Goal: Task Accomplishment & Management: Manage account settings

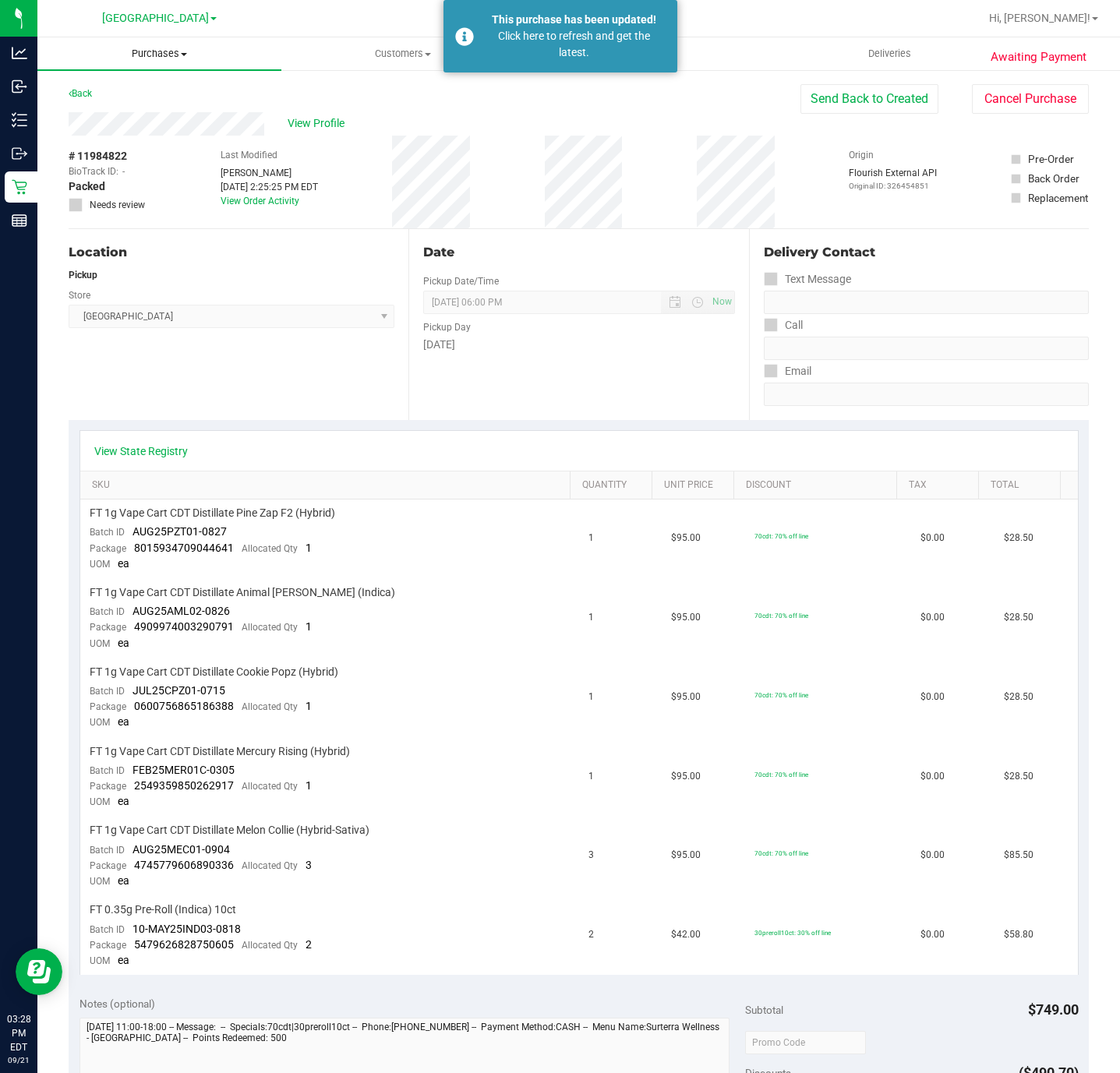
click at [184, 64] on uib-tab-heading "Purchases Summary of purchases Fulfillment All purchases" at bounding box center [159, 53] width 244 height 32
click at [120, 112] on span "Fulfillment" at bounding box center [85, 112] width 96 height 13
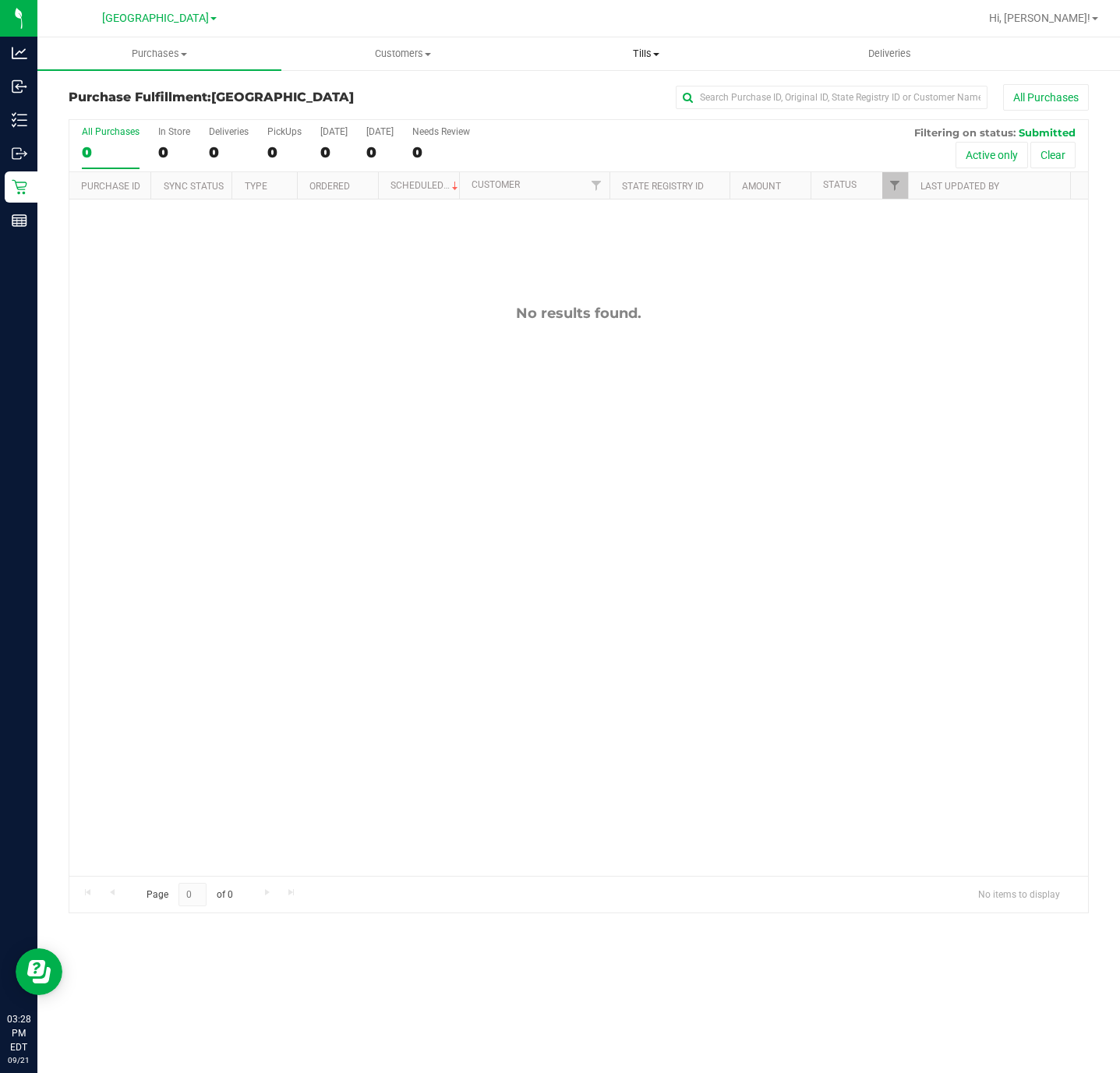
click at [619, 50] on span "Tills" at bounding box center [646, 53] width 242 height 14
click at [568, 98] on span "Manage tills" at bounding box center [577, 94] width 105 height 13
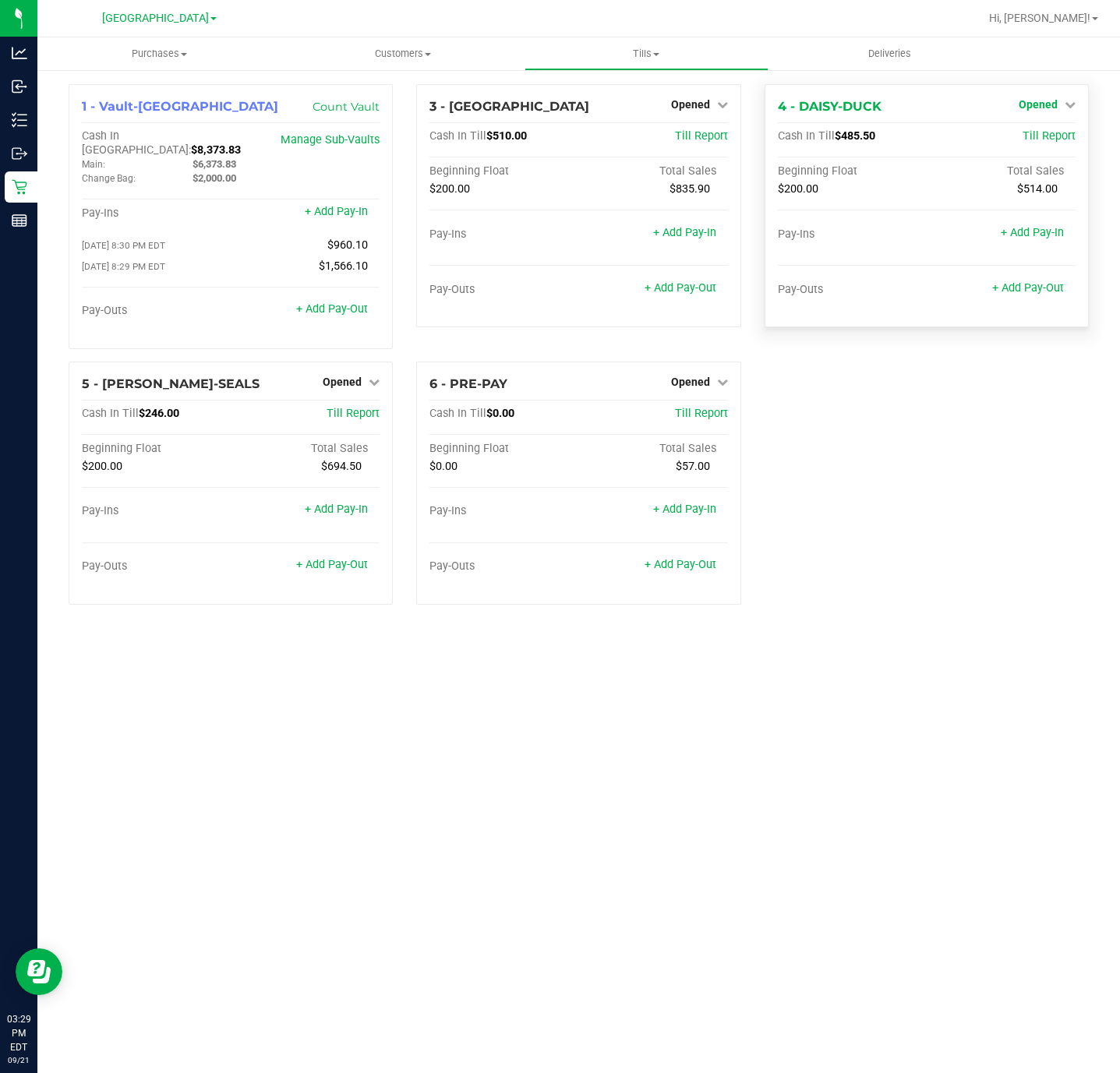
click at [1062, 105] on link "Opened" at bounding box center [1047, 104] width 57 height 12
click at [1050, 131] on link "Close Till" at bounding box center [1039, 136] width 42 height 12
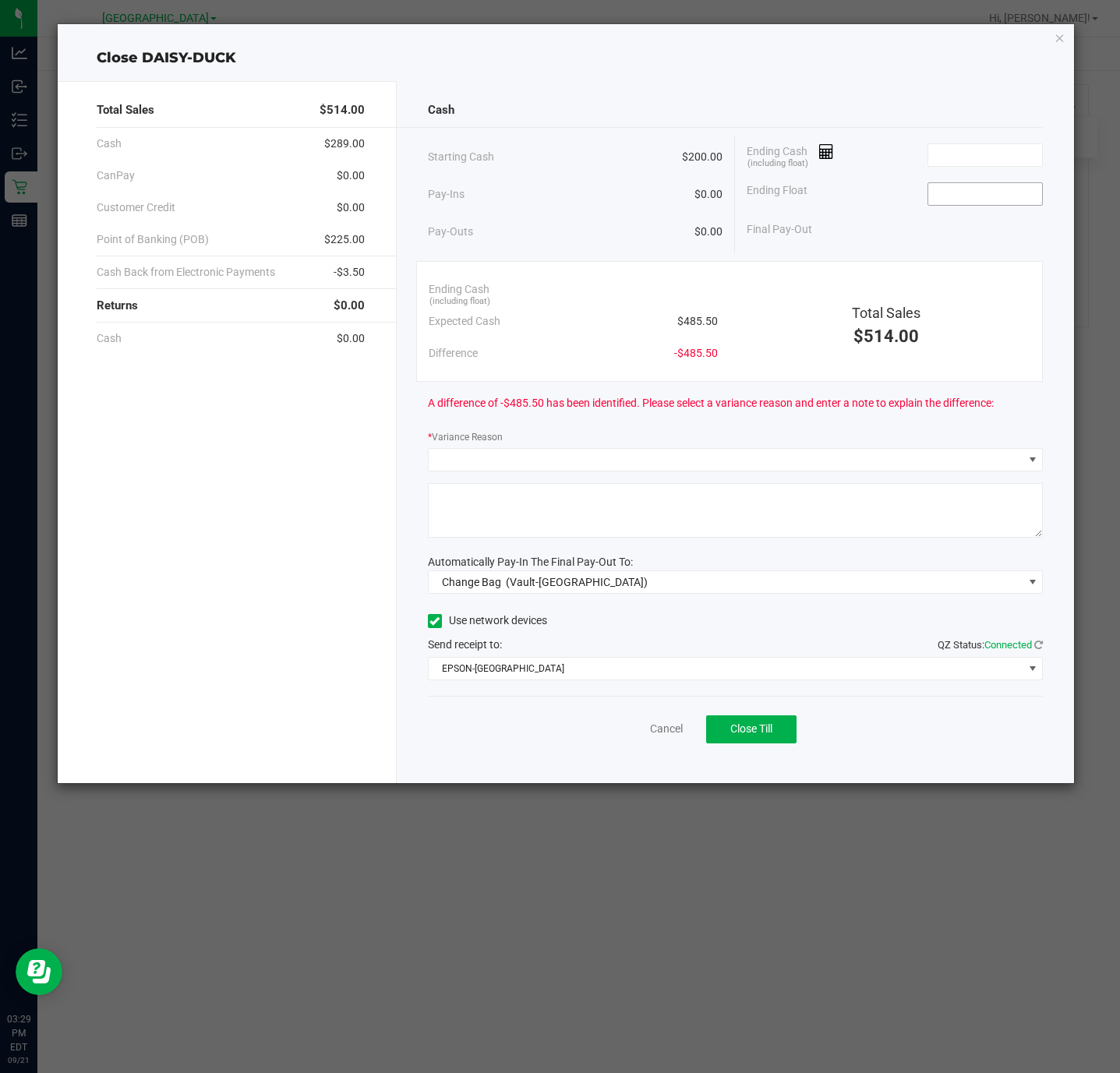
click at [975, 198] on input at bounding box center [986, 195] width 115 height 22
click at [975, 147] on input at bounding box center [986, 156] width 115 height 22
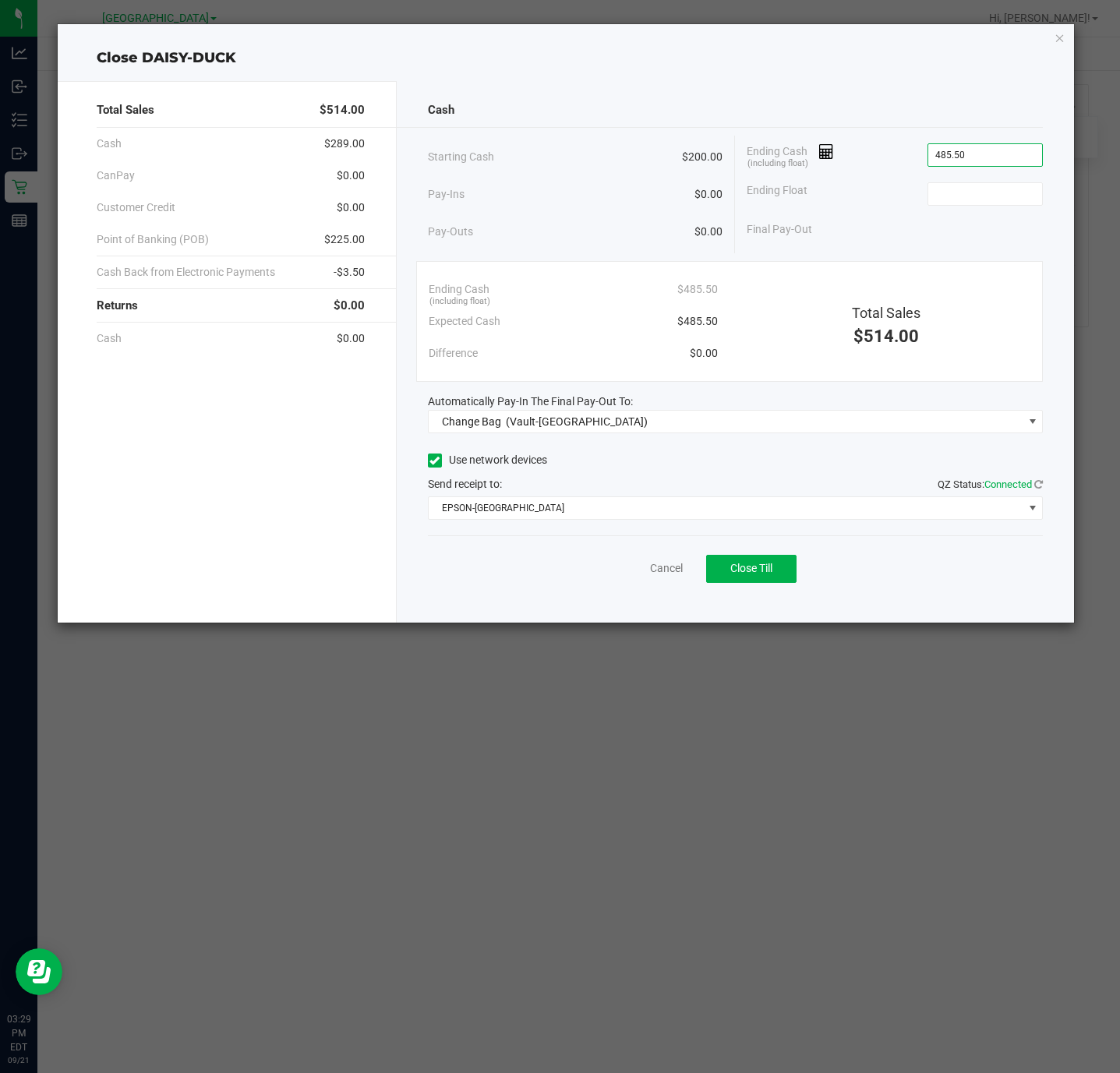
type input "$485.50"
type input "$200.00"
click at [655, 571] on link "Cancel" at bounding box center [666, 568] width 32 height 17
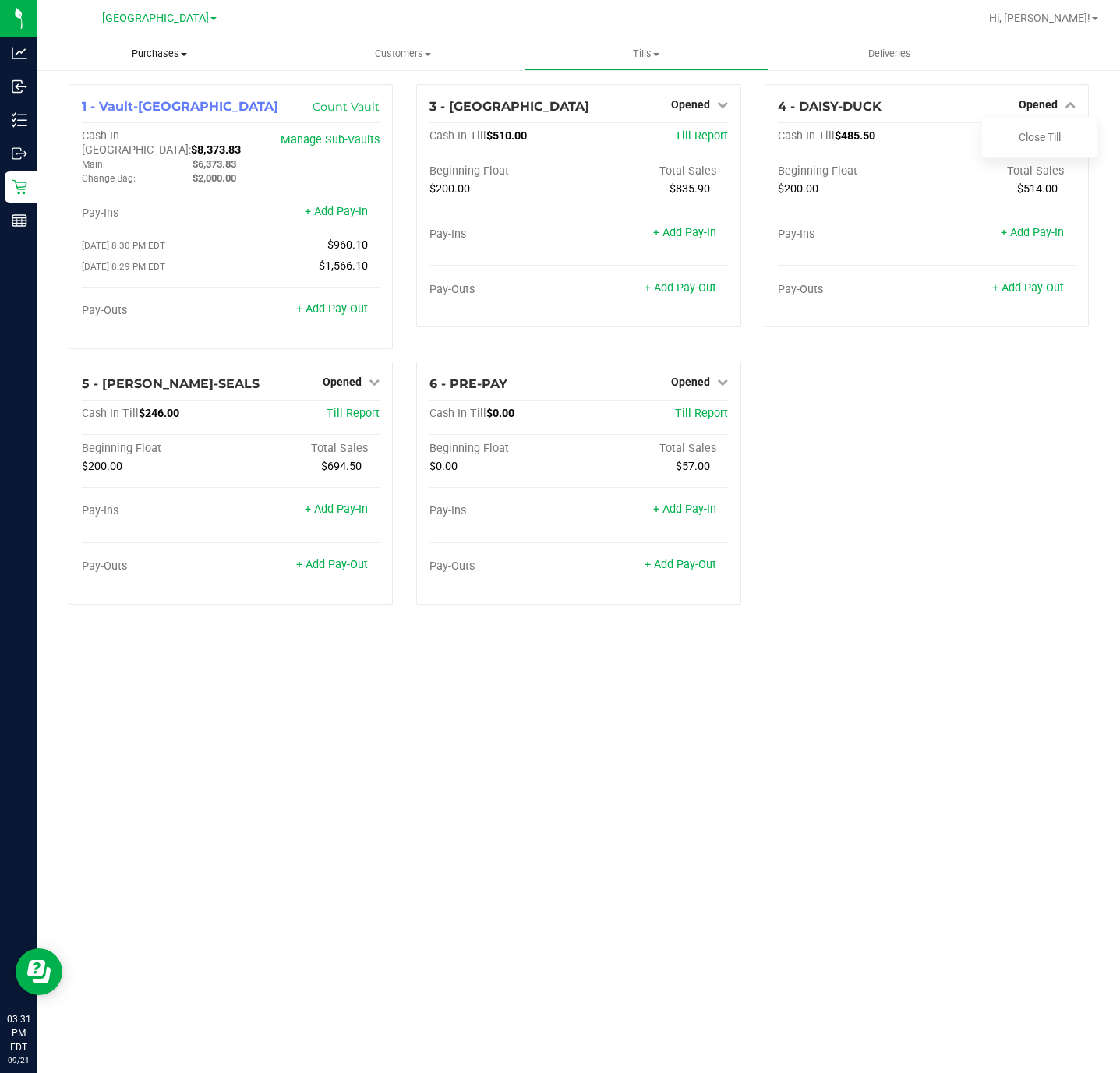
click at [188, 64] on uib-tab-heading "Purchases Summary of purchases Fulfillment All purchases" at bounding box center [159, 53] width 244 height 32
click at [124, 109] on span "Fulfillment" at bounding box center [85, 112] width 96 height 13
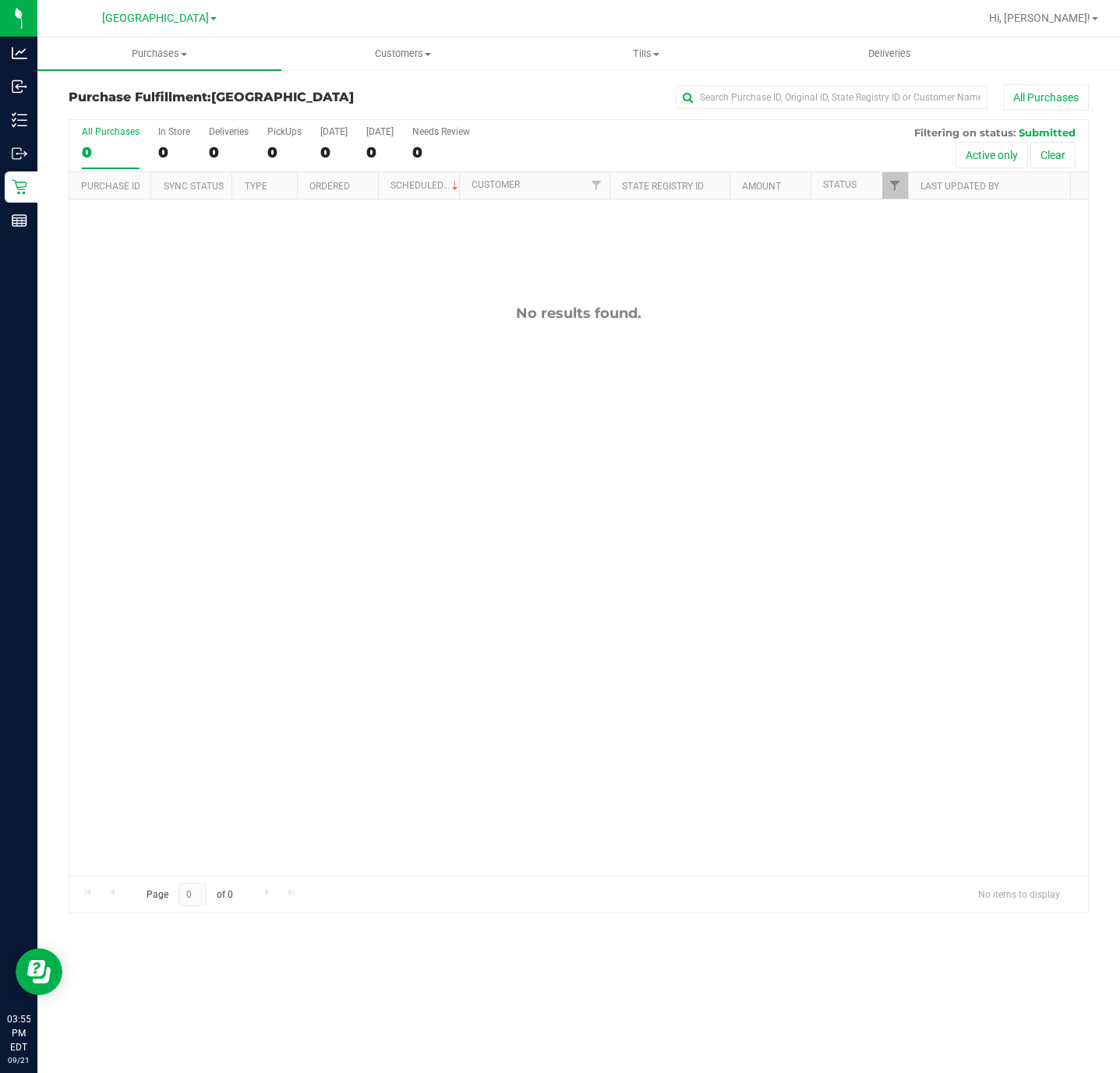
click at [576, 473] on div "No results found." at bounding box center [579, 590] width 1019 height 782
click at [147, 57] on span "Purchases" at bounding box center [159, 53] width 244 height 14
click at [131, 112] on span "Fulfillment" at bounding box center [85, 112] width 96 height 13
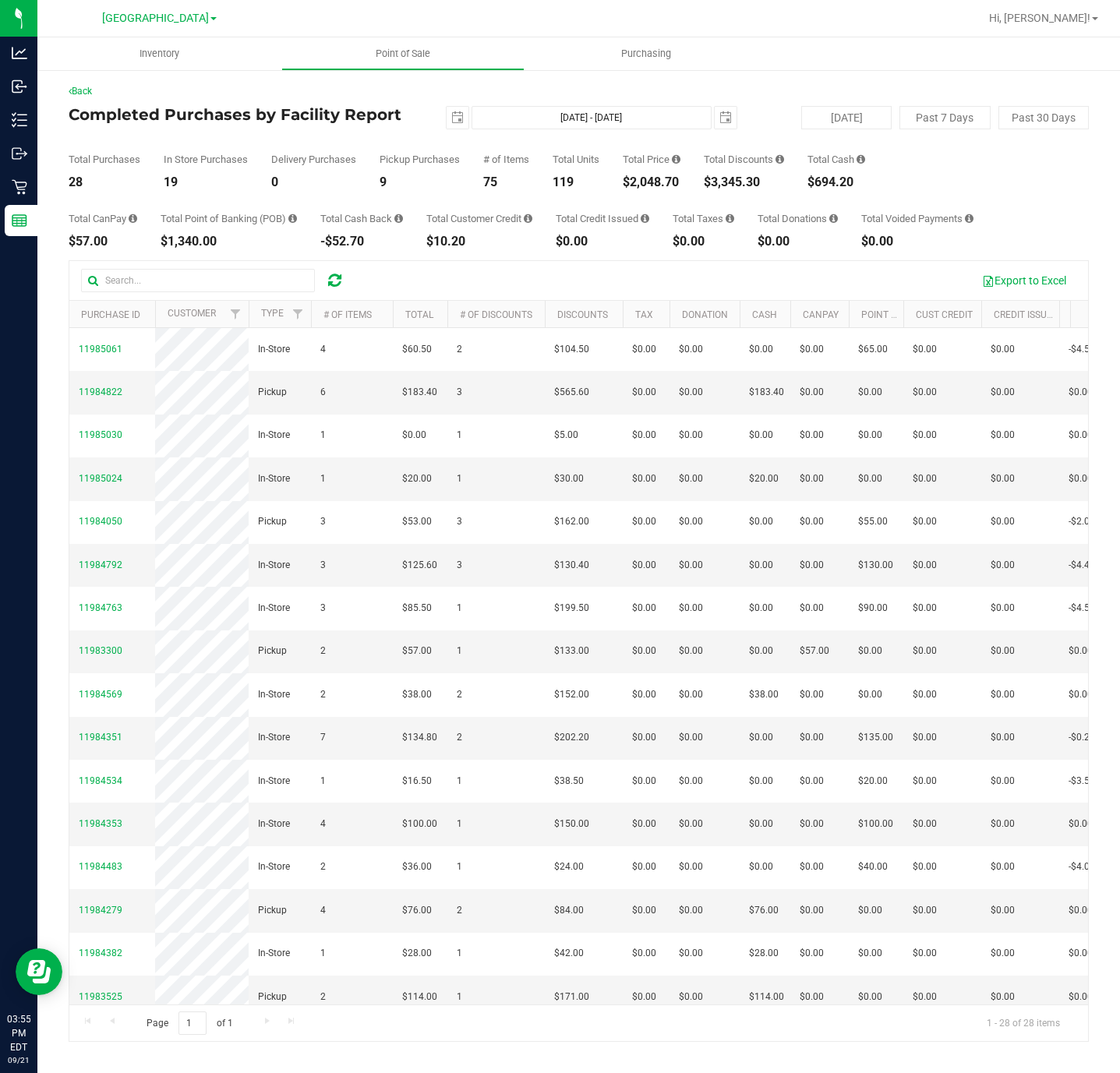
click at [659, 178] on div "$2,048.70" at bounding box center [652, 182] width 57 height 12
copy div "$2,048.70"
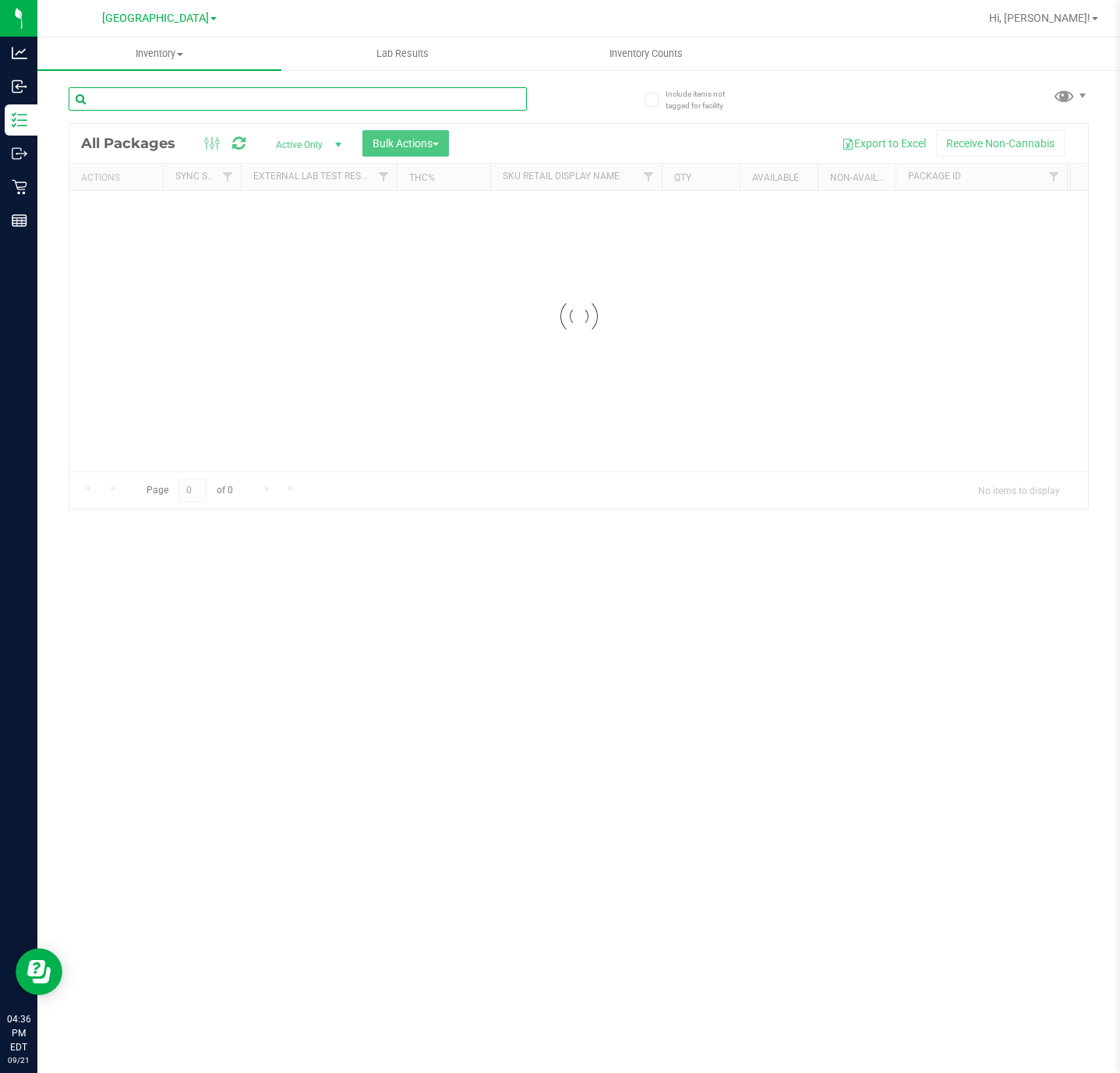
click at [238, 101] on input "text" at bounding box center [298, 98] width 458 height 23
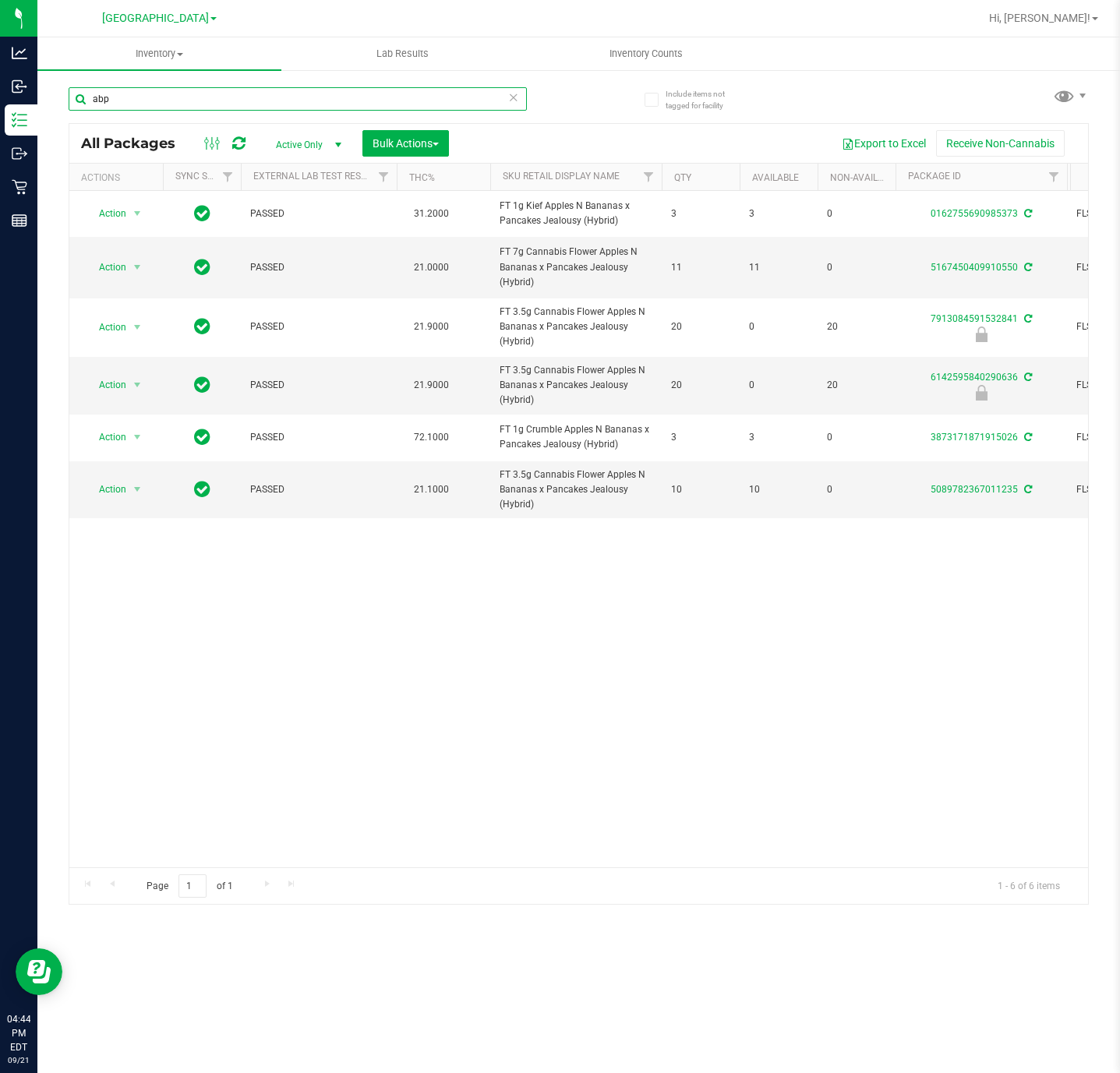
click at [288, 95] on input "abp" at bounding box center [298, 98] width 458 height 23
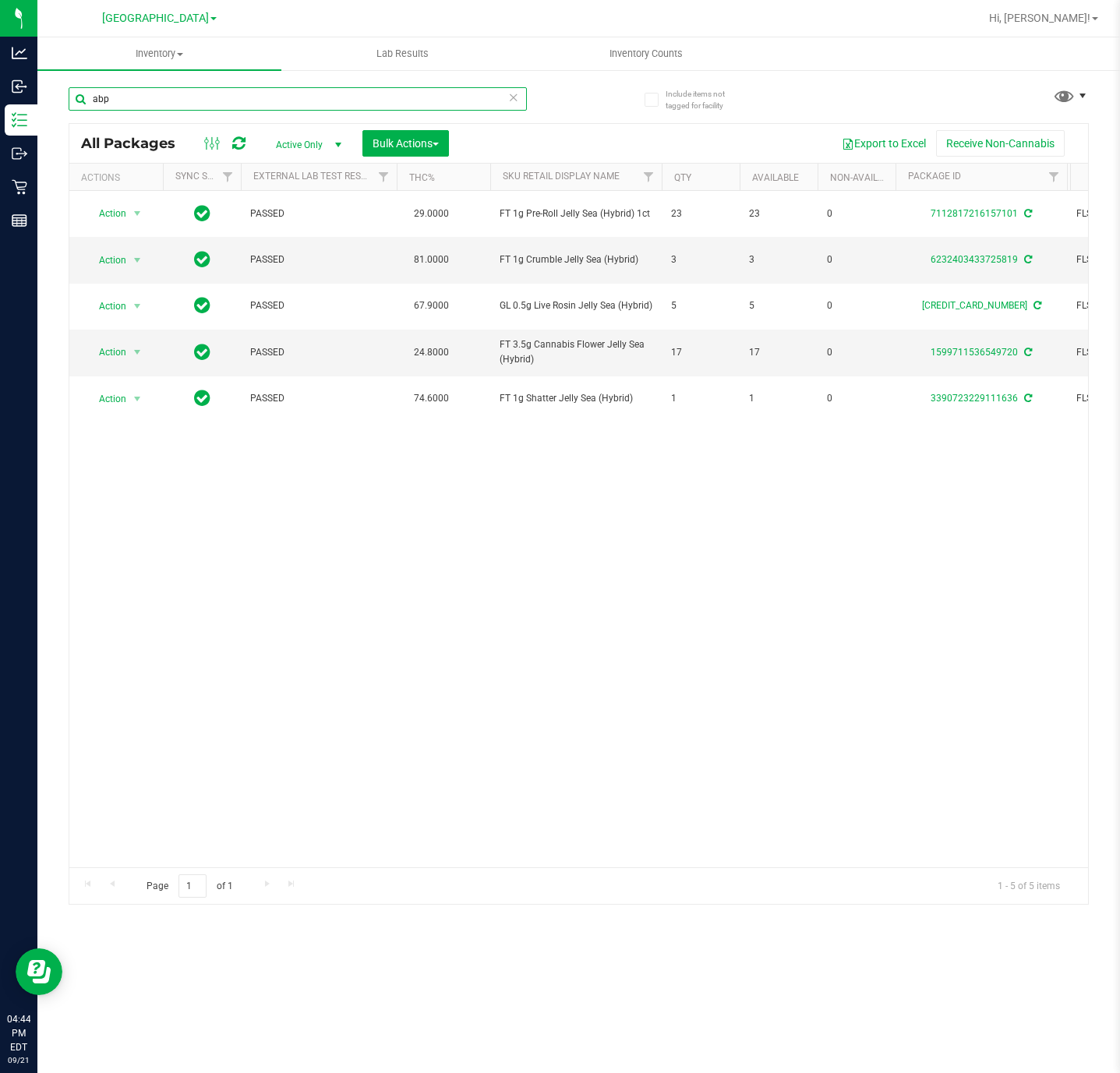
type input "abp"
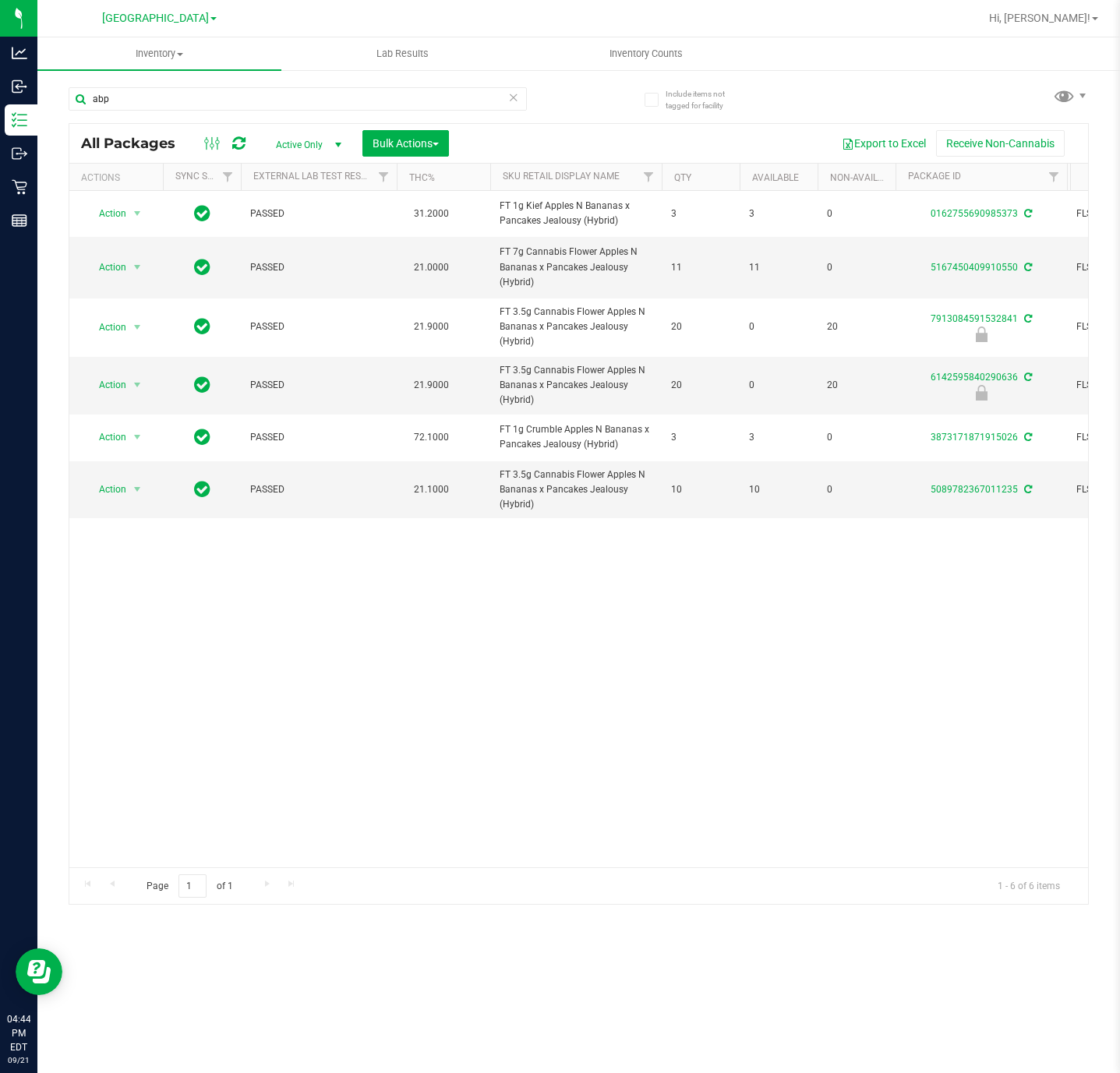
click at [898, 699] on div "Action Action Adjust qty Create package Edit attributes Global inventory Locate…" at bounding box center [579, 530] width 1019 height 677
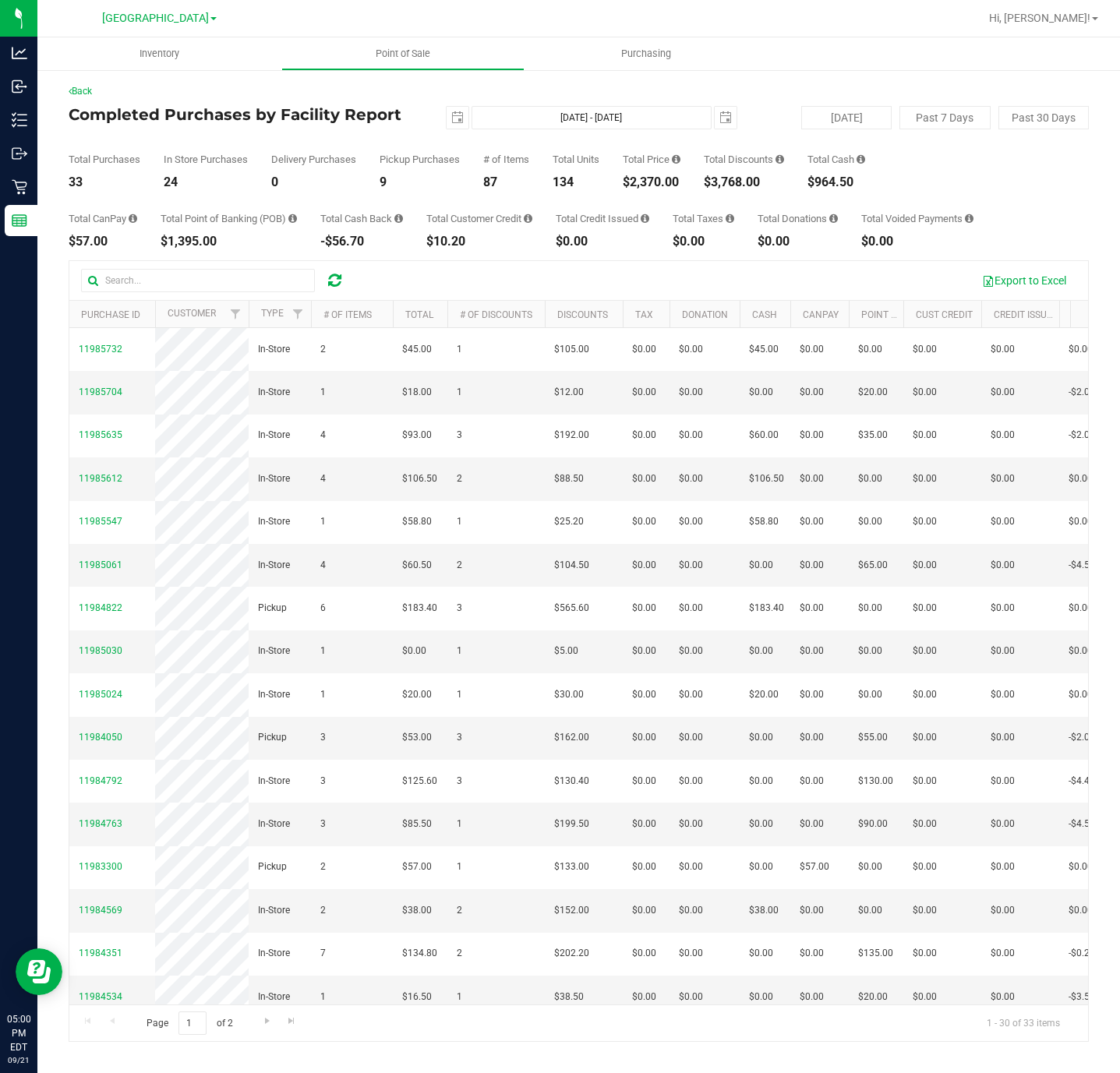
click at [655, 184] on div "$2,370.00" at bounding box center [652, 182] width 57 height 12
copy div "$2,370.00"
